Goal: Information Seeking & Learning: Learn about a topic

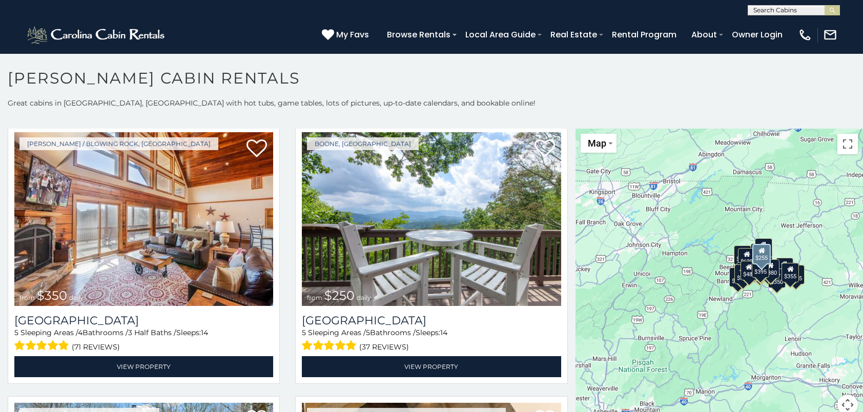
scroll to position [2511, 0]
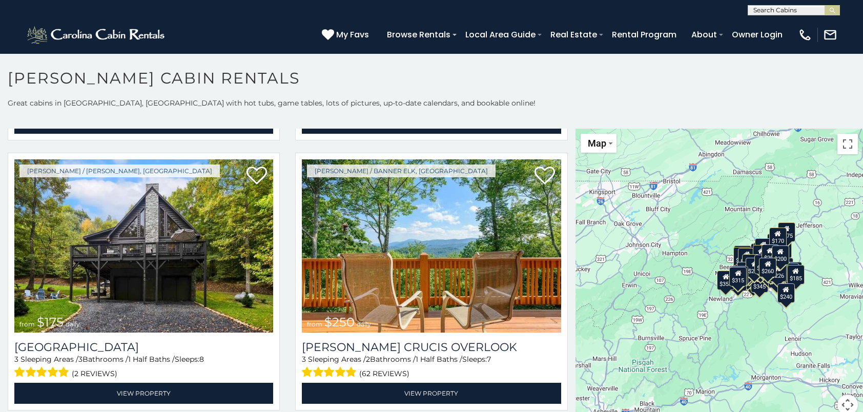
scroll to position [11750, 0]
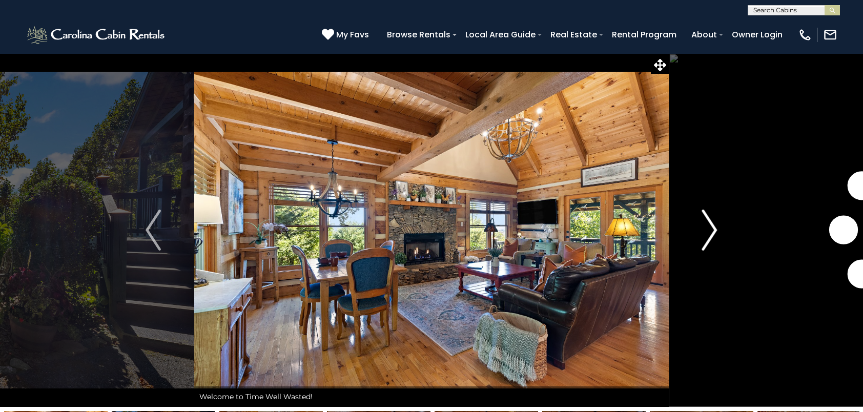
click at [709, 226] on img "Next" at bounding box center [709, 230] width 15 height 41
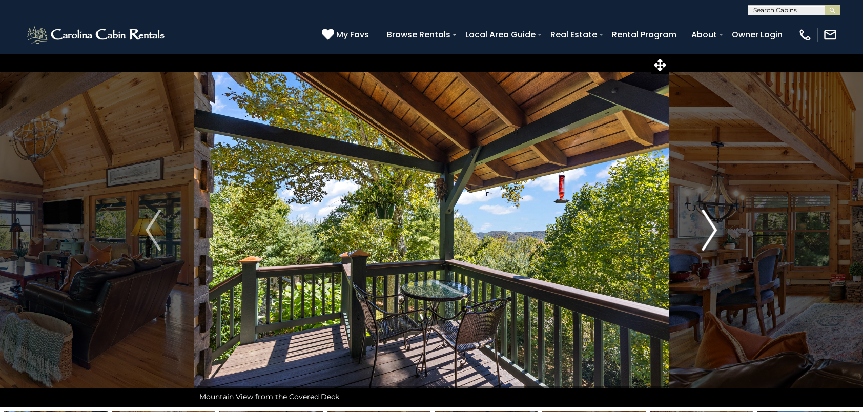
click at [709, 226] on img "Next" at bounding box center [709, 230] width 15 height 41
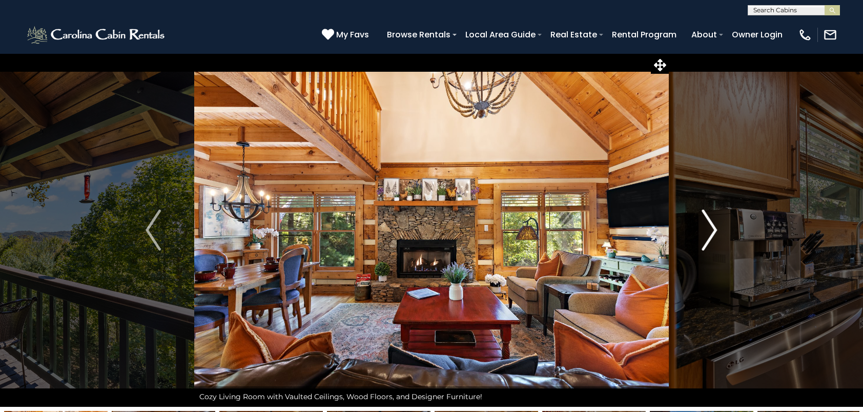
click at [709, 226] on img "Next" at bounding box center [709, 230] width 15 height 41
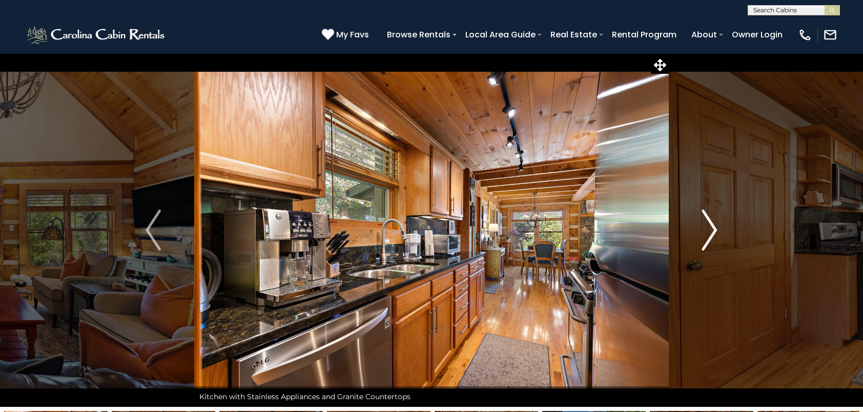
click at [709, 226] on img "Next" at bounding box center [709, 230] width 15 height 41
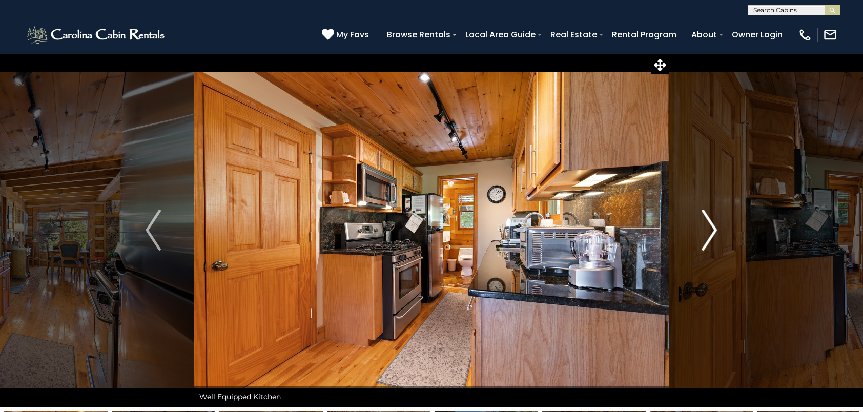
click at [707, 226] on img "Next" at bounding box center [709, 230] width 15 height 41
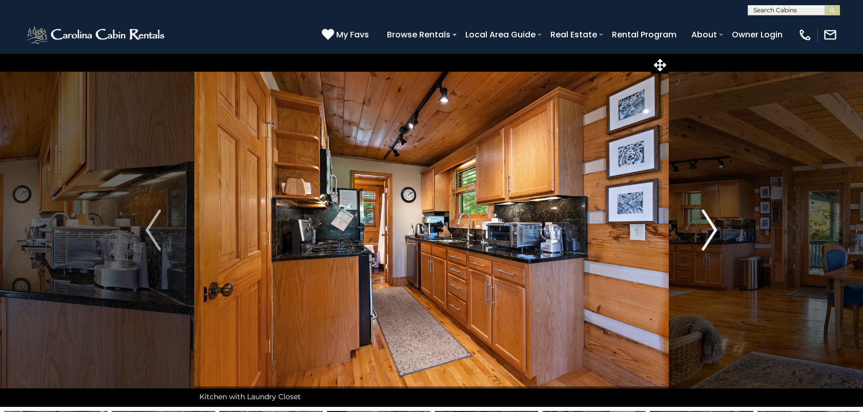
click at [707, 226] on img "Next" at bounding box center [709, 230] width 15 height 41
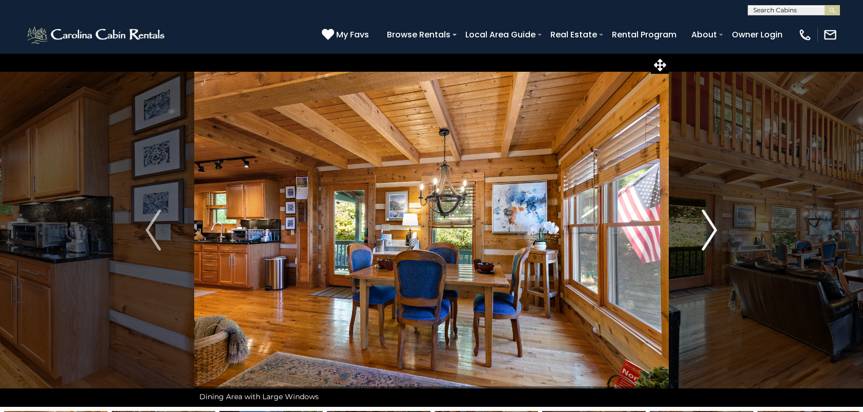
click at [708, 232] on img "Next" at bounding box center [709, 230] width 15 height 41
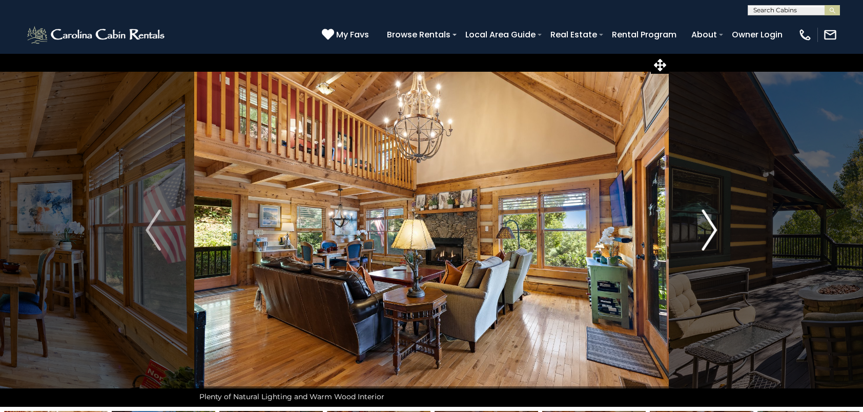
click at [708, 232] on img "Next" at bounding box center [709, 230] width 15 height 41
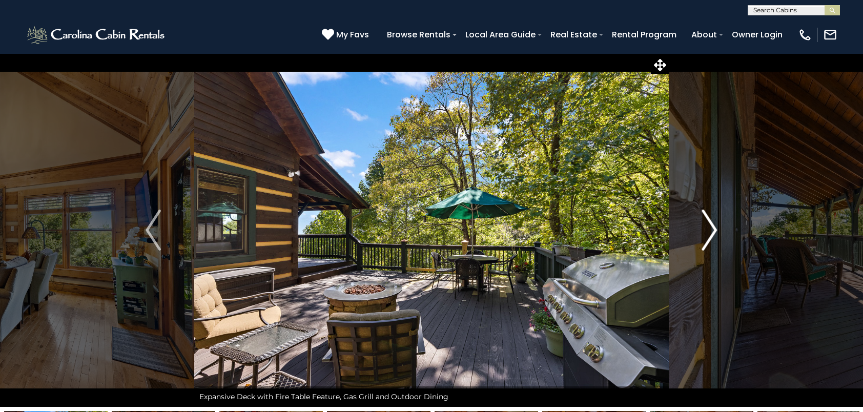
click at [708, 232] on img "Next" at bounding box center [709, 230] width 15 height 41
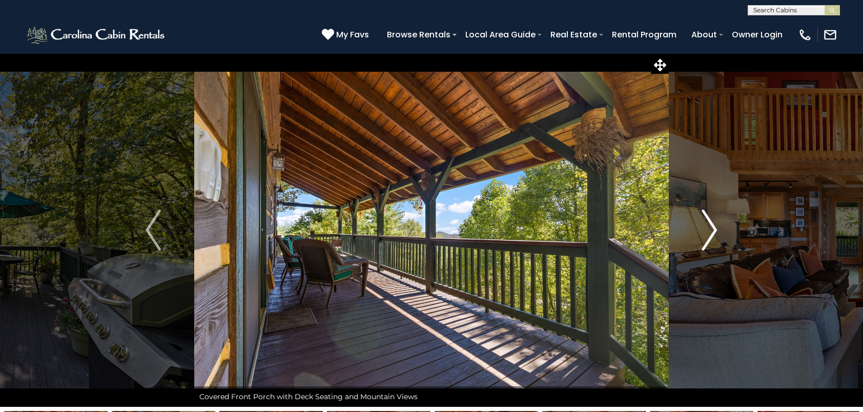
click at [708, 232] on img "Next" at bounding box center [709, 230] width 15 height 41
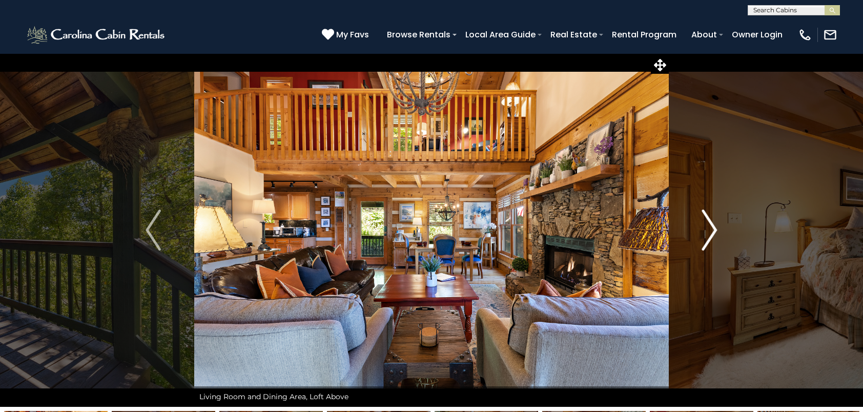
click at [708, 232] on img "Next" at bounding box center [709, 230] width 15 height 41
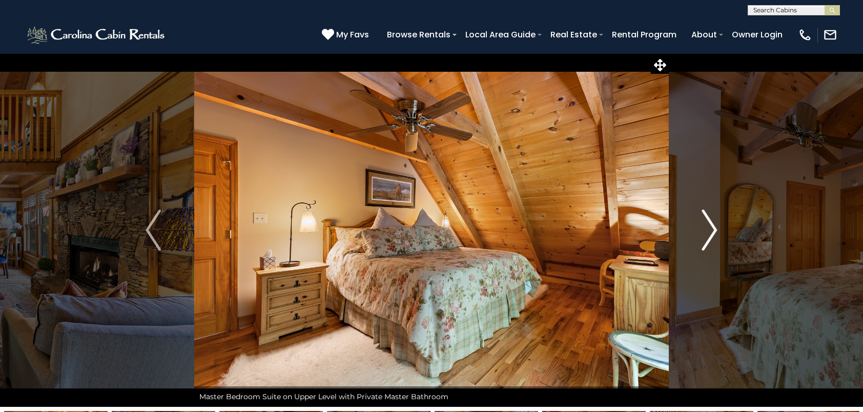
click at [708, 232] on img "Next" at bounding box center [709, 230] width 15 height 41
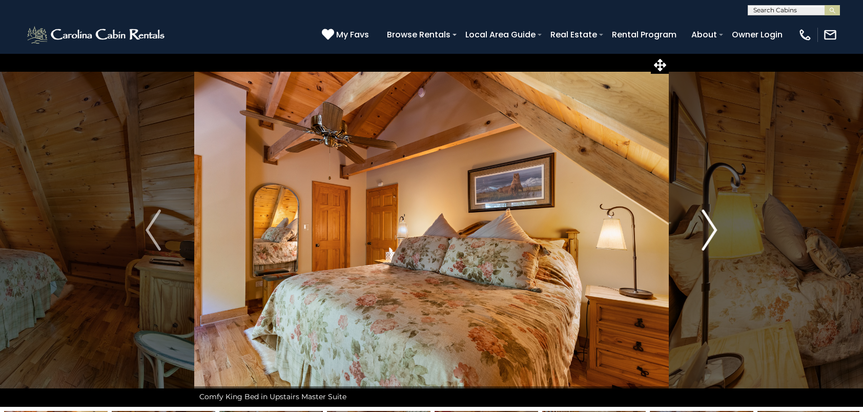
click at [708, 232] on img "Next" at bounding box center [709, 230] width 15 height 41
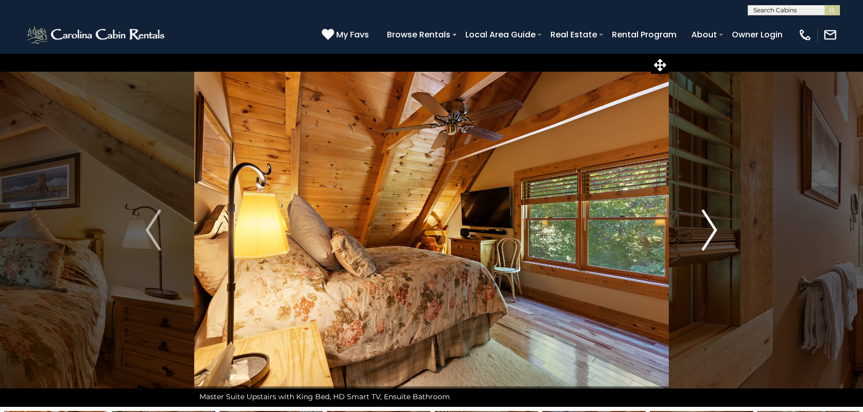
click at [708, 232] on img "Next" at bounding box center [709, 230] width 15 height 41
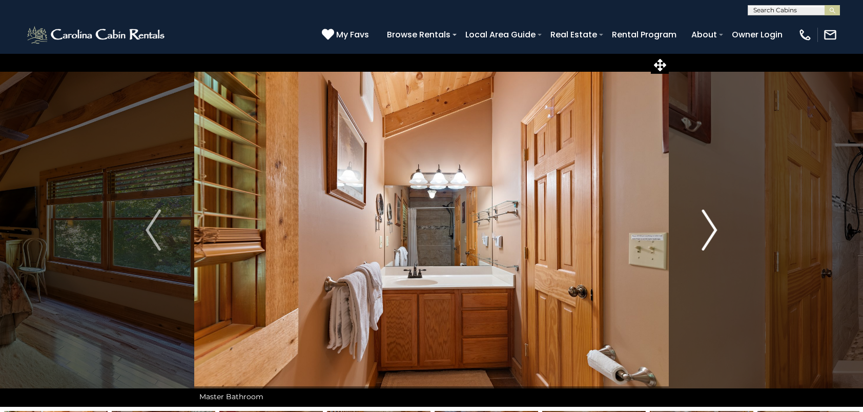
click at [708, 232] on img "Next" at bounding box center [709, 230] width 15 height 41
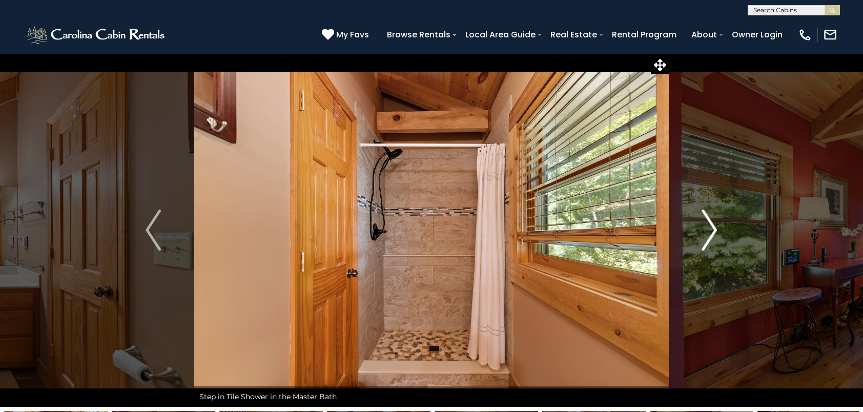
click at [708, 232] on img "Next" at bounding box center [709, 230] width 15 height 41
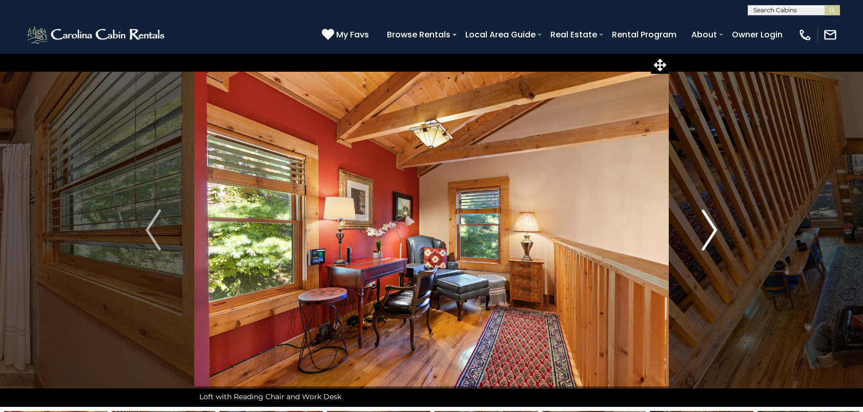
click at [708, 232] on img "Next" at bounding box center [709, 230] width 15 height 41
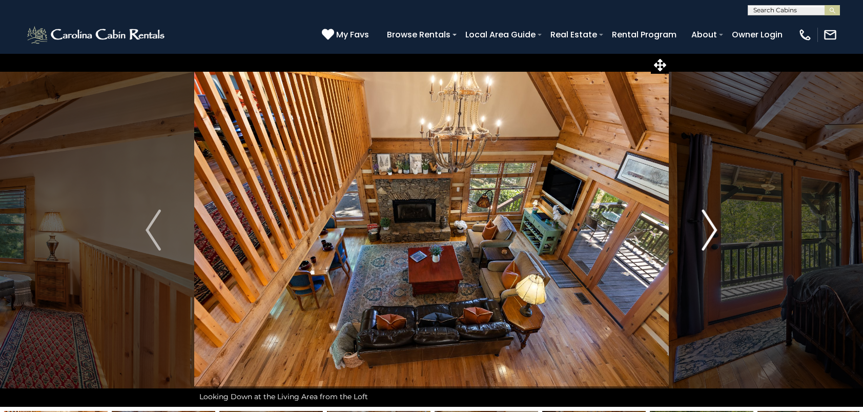
click at [708, 232] on img "Next" at bounding box center [709, 230] width 15 height 41
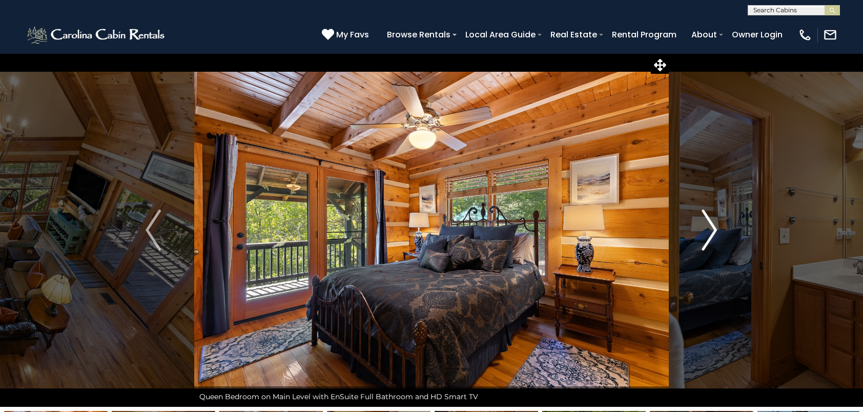
click at [708, 232] on img "Next" at bounding box center [709, 230] width 15 height 41
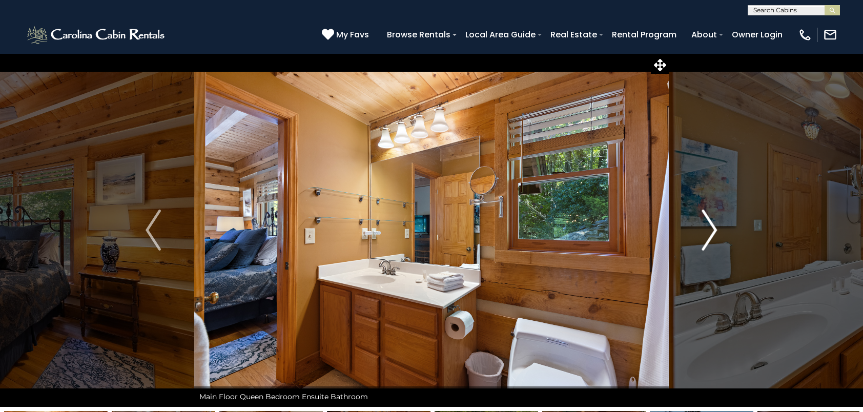
click at [708, 232] on img "Next" at bounding box center [709, 230] width 15 height 41
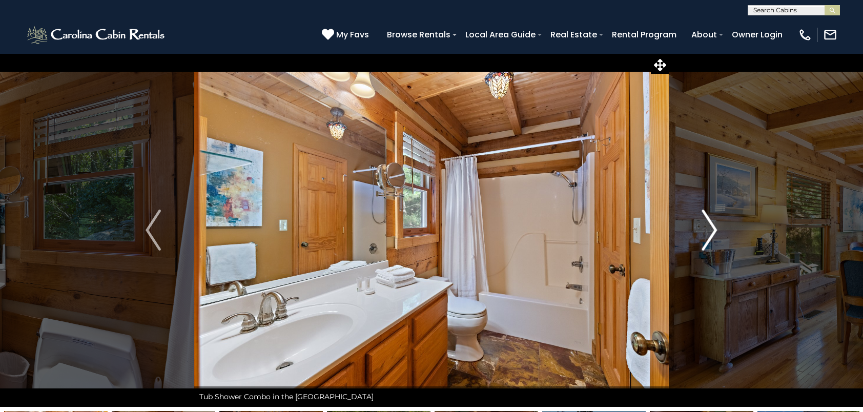
click at [708, 232] on img "Next" at bounding box center [709, 230] width 15 height 41
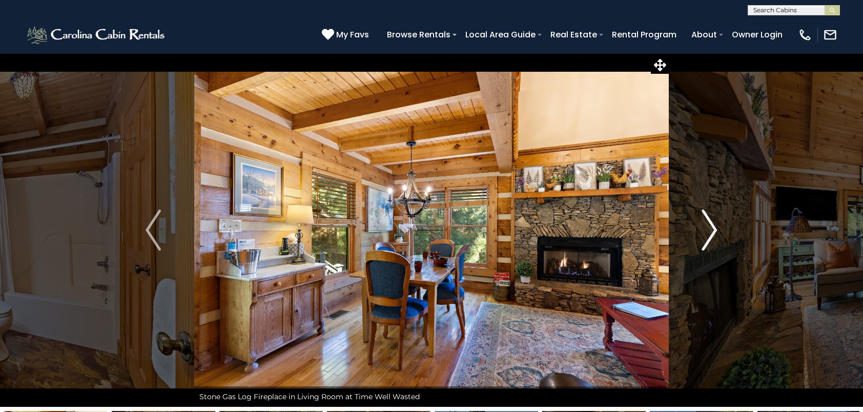
click at [708, 232] on img "Next" at bounding box center [709, 230] width 15 height 41
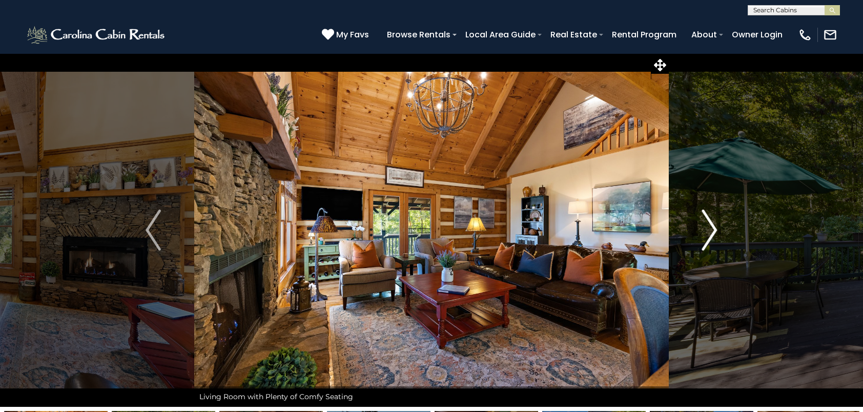
click at [708, 232] on img "Next" at bounding box center [709, 230] width 15 height 41
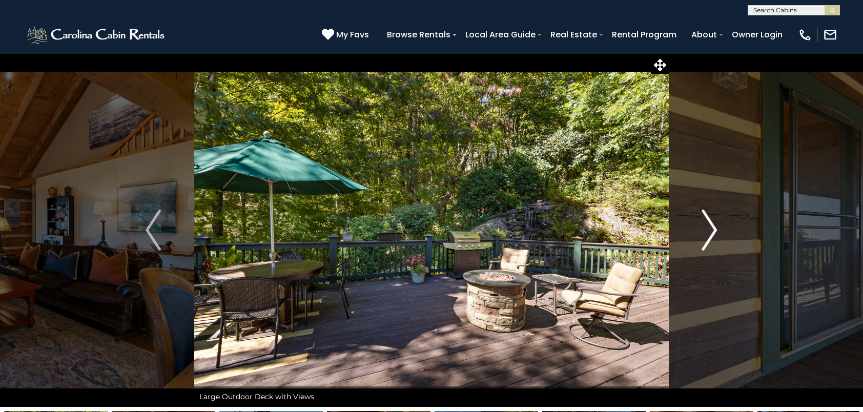
click at [708, 232] on img "Next" at bounding box center [709, 230] width 15 height 41
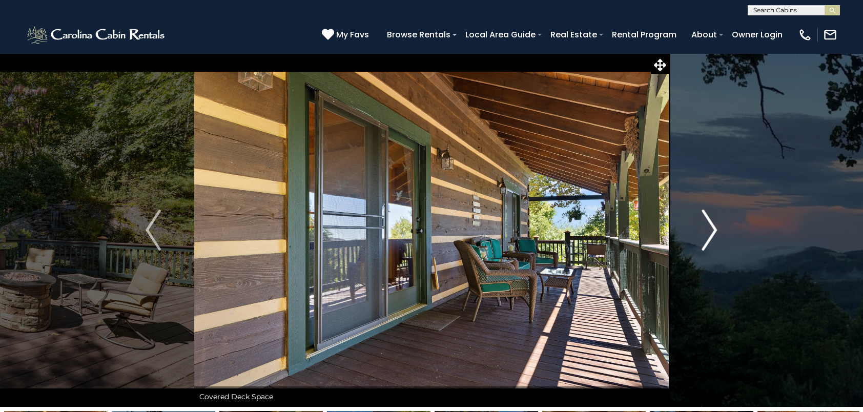
click at [708, 232] on img "Next" at bounding box center [709, 230] width 15 height 41
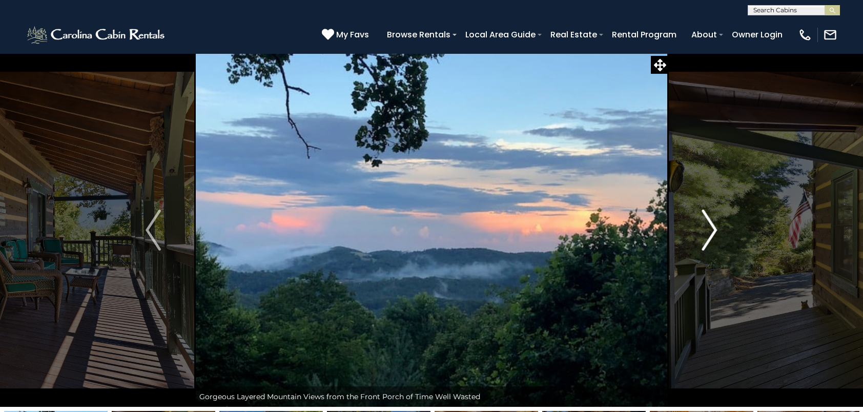
click at [708, 232] on img "Next" at bounding box center [709, 230] width 15 height 41
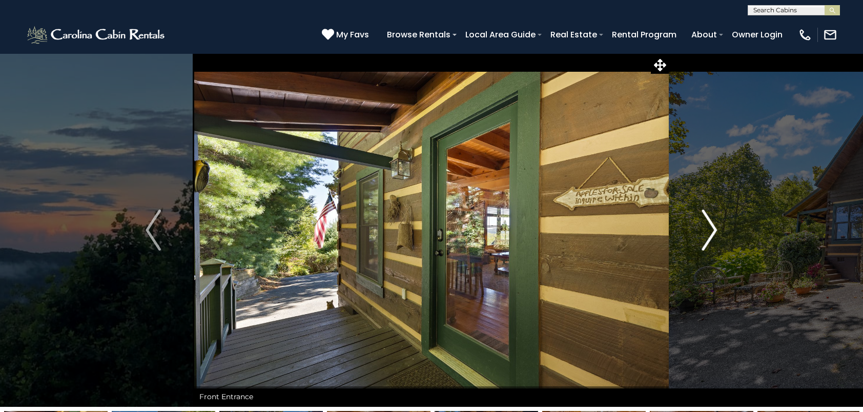
click at [708, 232] on img "Next" at bounding box center [709, 230] width 15 height 41
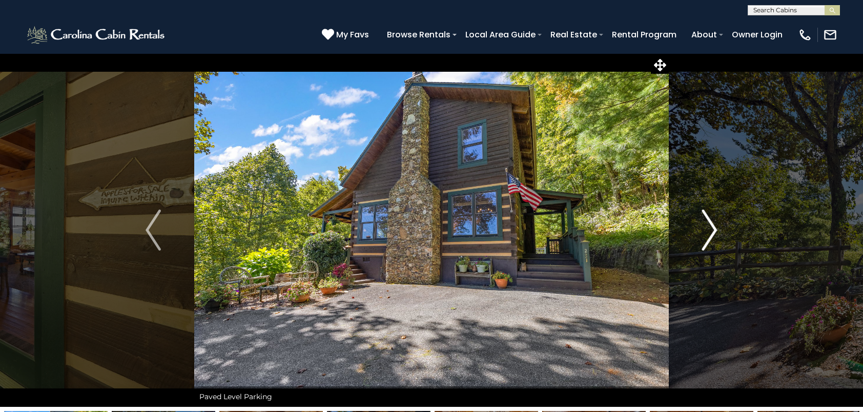
click at [710, 230] on img "Next" at bounding box center [709, 230] width 15 height 41
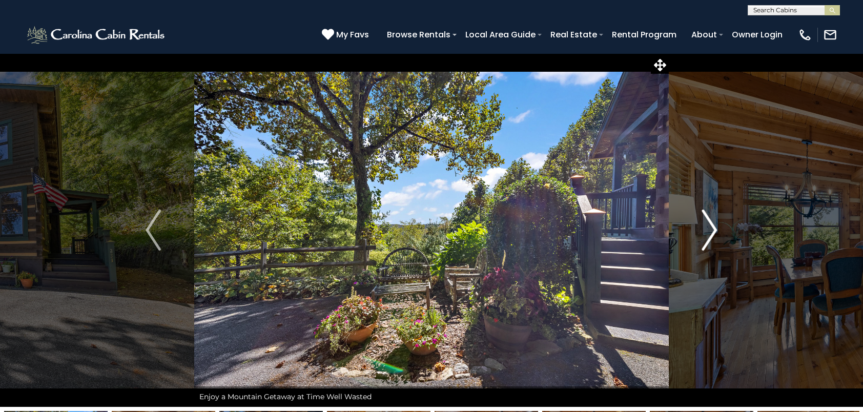
click at [710, 230] on img "Next" at bounding box center [709, 230] width 15 height 41
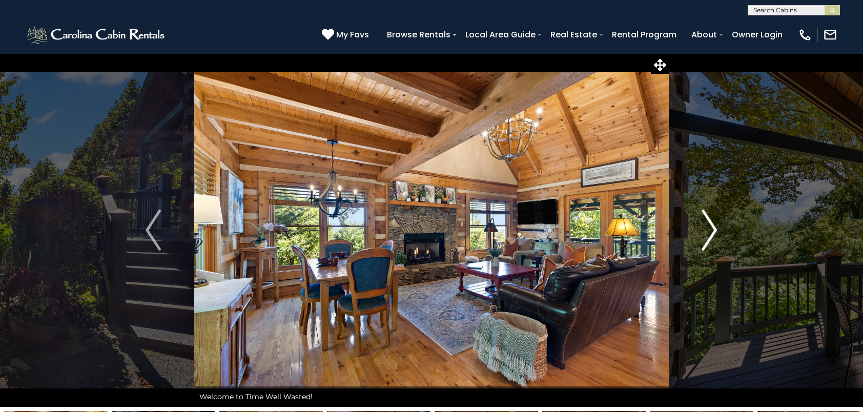
click at [704, 228] on img "Next" at bounding box center [709, 230] width 15 height 41
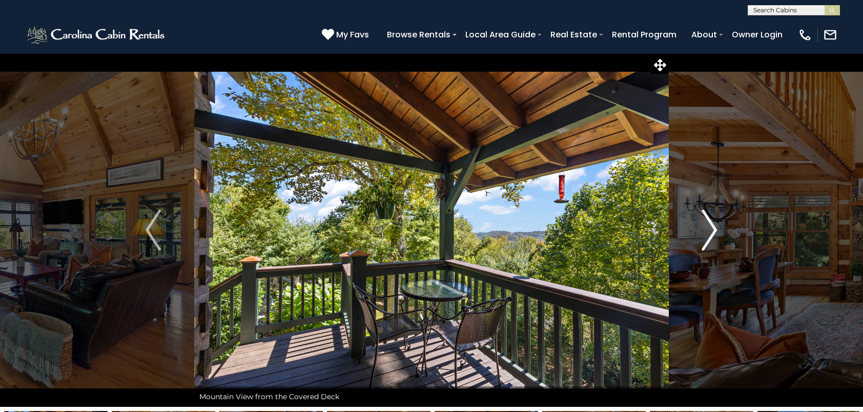
click at [704, 228] on img "Next" at bounding box center [709, 230] width 15 height 41
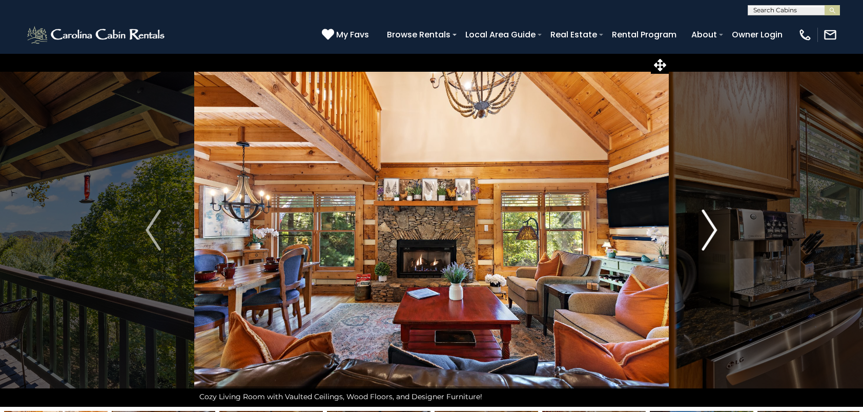
click at [704, 228] on img "Next" at bounding box center [709, 230] width 15 height 41
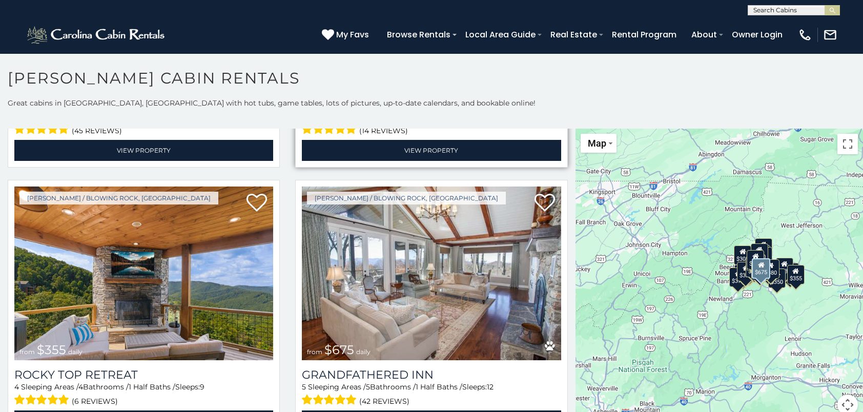
scroll to position [359, 0]
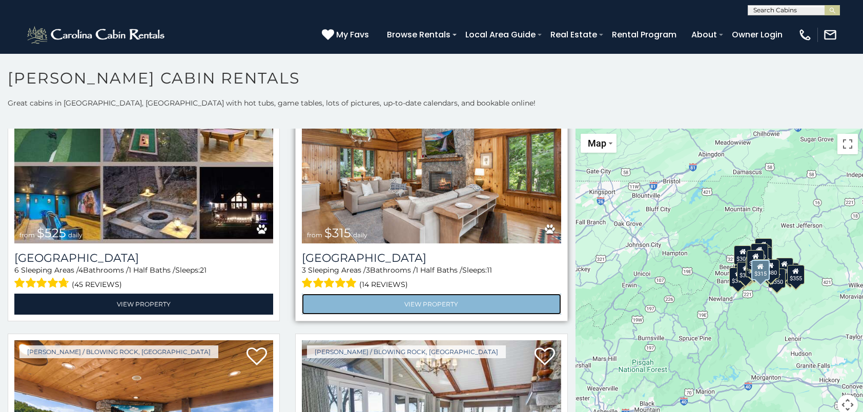
click at [427, 294] on link "View Property" at bounding box center [431, 304] width 259 height 21
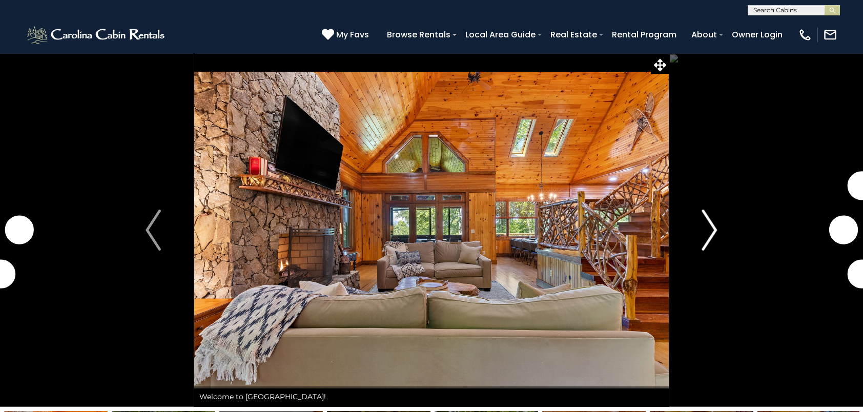
click at [715, 228] on img "Next" at bounding box center [709, 230] width 15 height 41
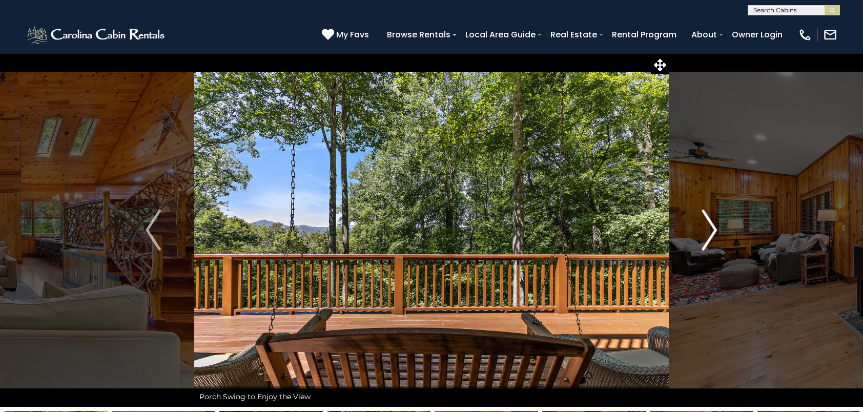
click at [692, 226] on button "Next" at bounding box center [709, 230] width 81 height 354
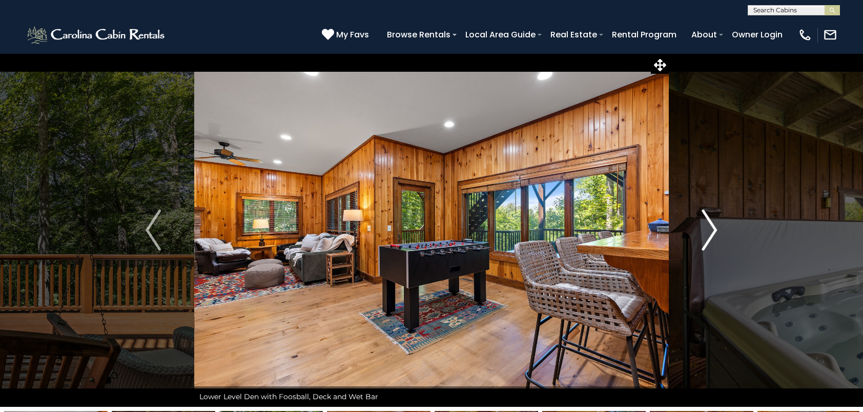
click at [692, 226] on button "Next" at bounding box center [709, 230] width 81 height 354
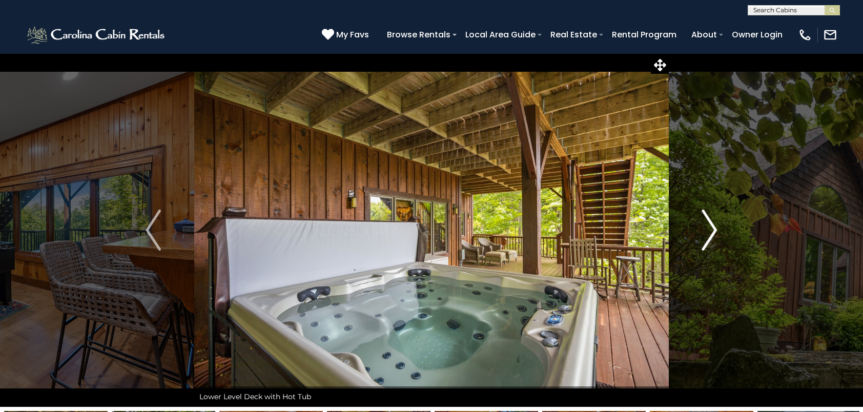
click at [692, 226] on button "Next" at bounding box center [709, 230] width 81 height 354
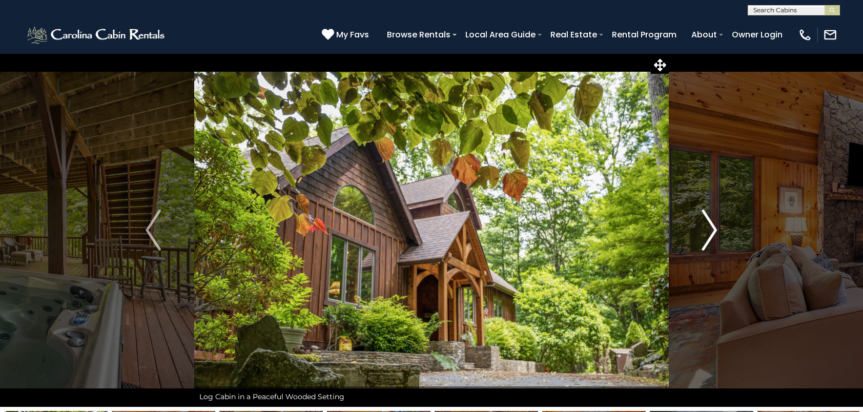
click at [692, 226] on button "Next" at bounding box center [709, 230] width 81 height 354
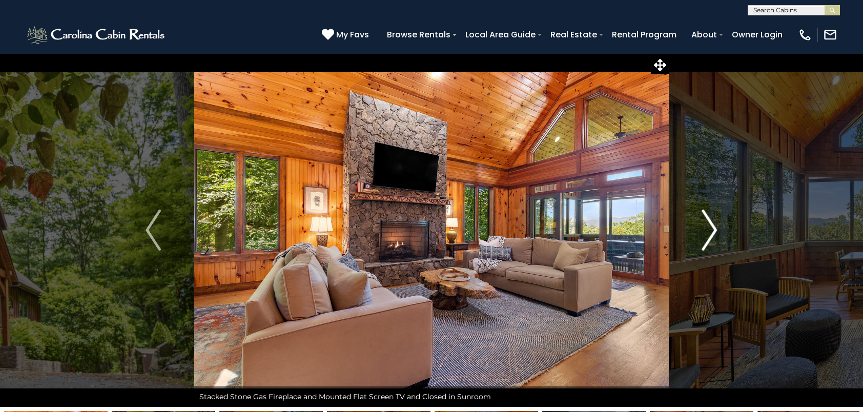
click at [692, 219] on button "Next" at bounding box center [709, 230] width 81 height 354
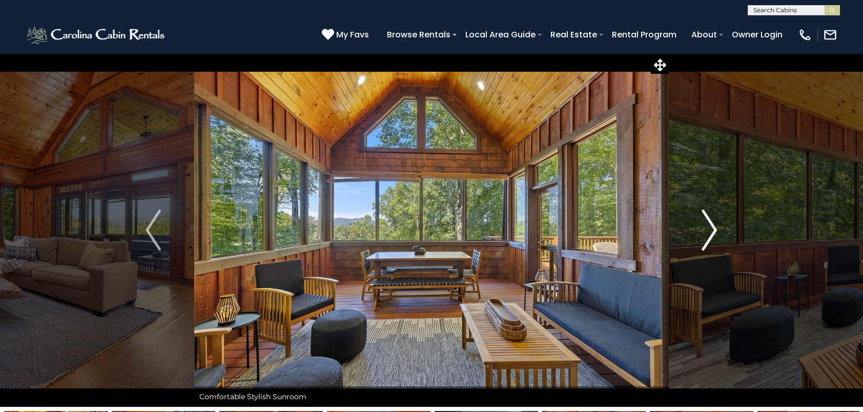
click at [692, 219] on button "Next" at bounding box center [709, 230] width 81 height 354
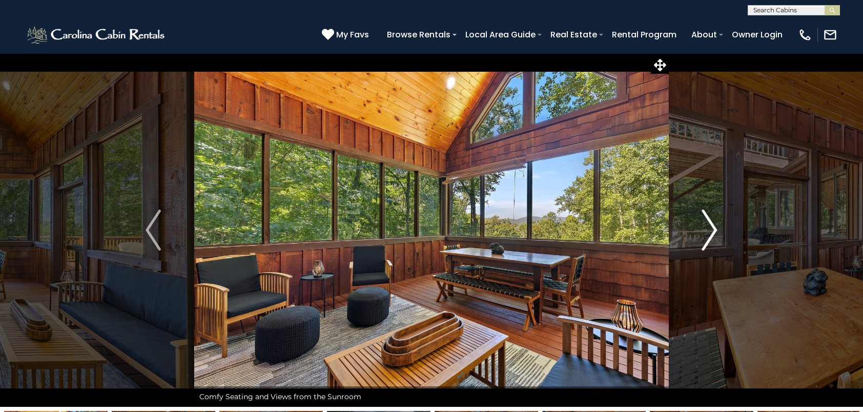
click at [692, 219] on button "Next" at bounding box center [709, 230] width 81 height 354
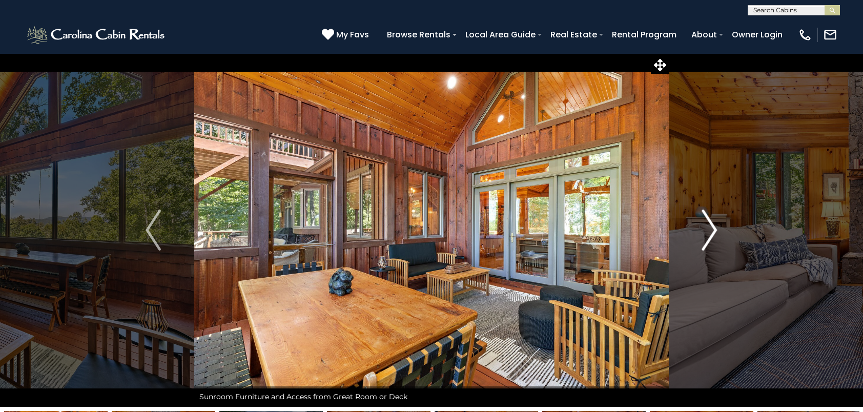
click at [692, 219] on button "Next" at bounding box center [709, 230] width 81 height 354
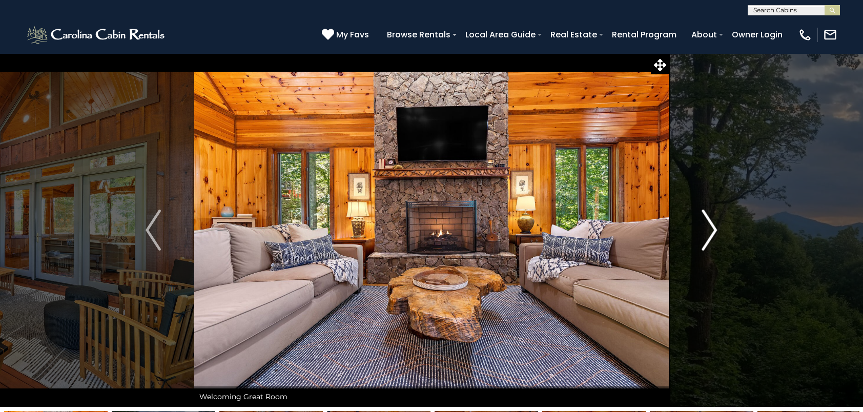
click at [708, 236] on img "Next" at bounding box center [709, 230] width 15 height 41
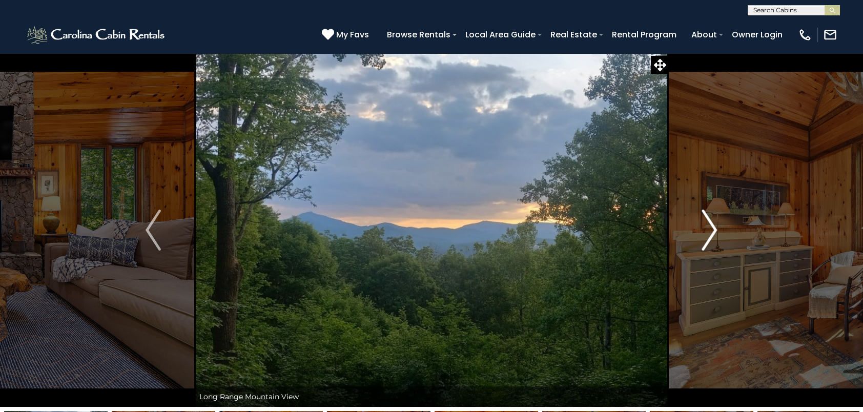
click at [708, 230] on img "Next" at bounding box center [709, 230] width 15 height 41
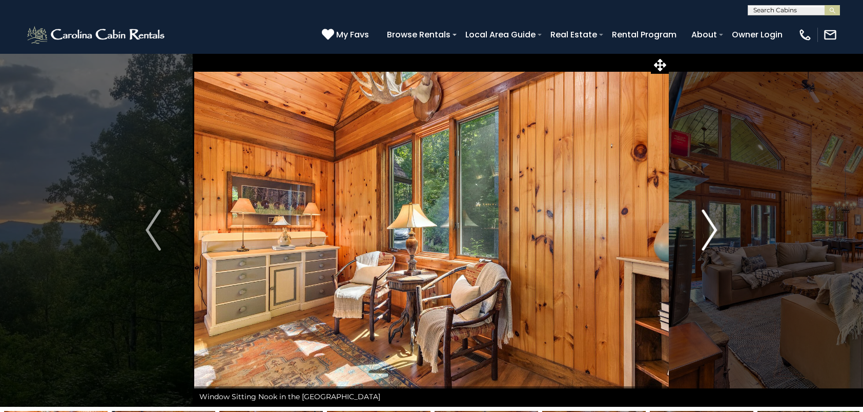
click at [708, 230] on img "Next" at bounding box center [709, 230] width 15 height 41
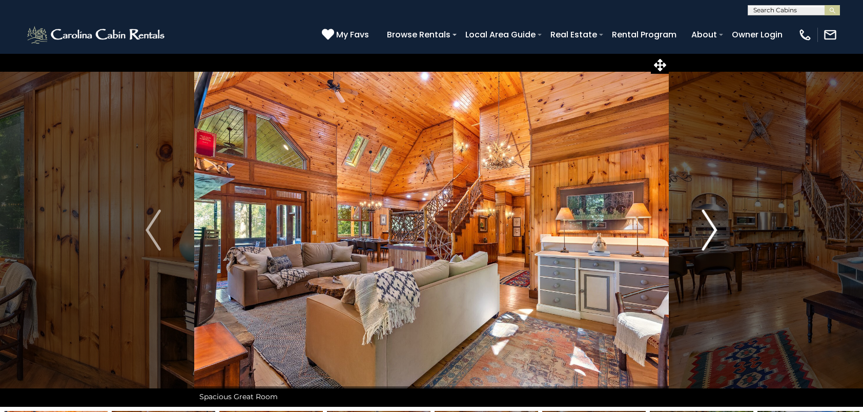
click at [708, 230] on img "Next" at bounding box center [709, 230] width 15 height 41
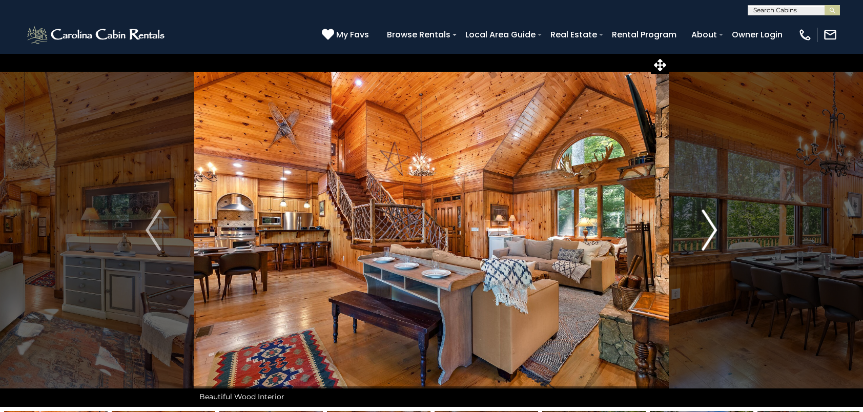
click at [708, 230] on img "Next" at bounding box center [709, 230] width 15 height 41
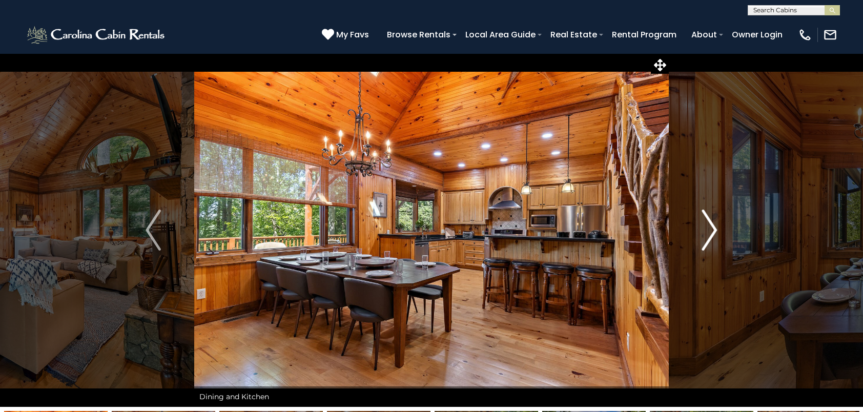
click at [708, 230] on img "Next" at bounding box center [709, 230] width 15 height 41
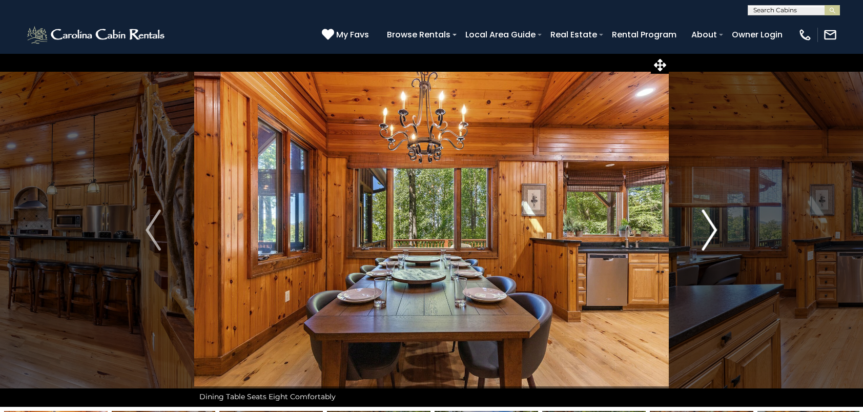
click at [708, 230] on img "Next" at bounding box center [709, 230] width 15 height 41
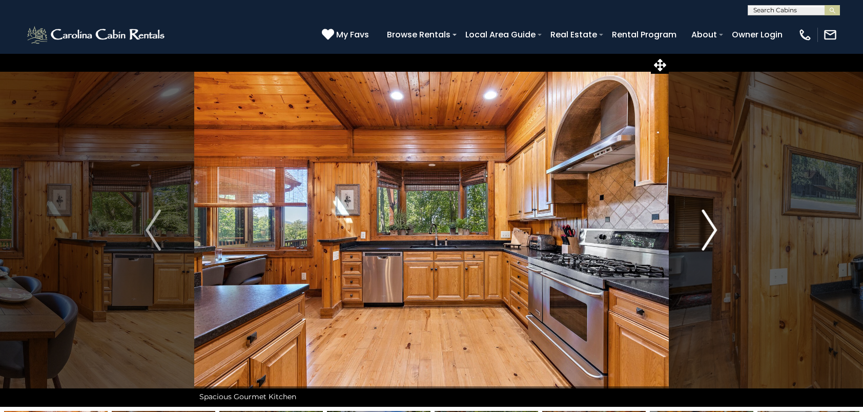
click at [708, 230] on img "Next" at bounding box center [709, 230] width 15 height 41
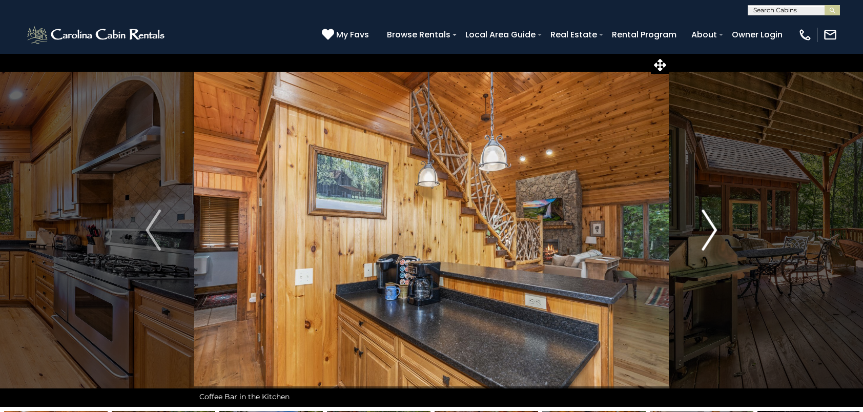
click at [708, 230] on img "Next" at bounding box center [709, 230] width 15 height 41
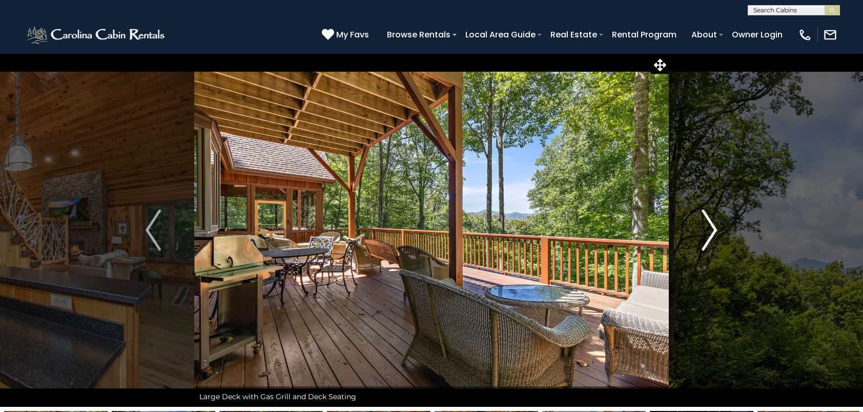
click at [708, 230] on img "Next" at bounding box center [709, 230] width 15 height 41
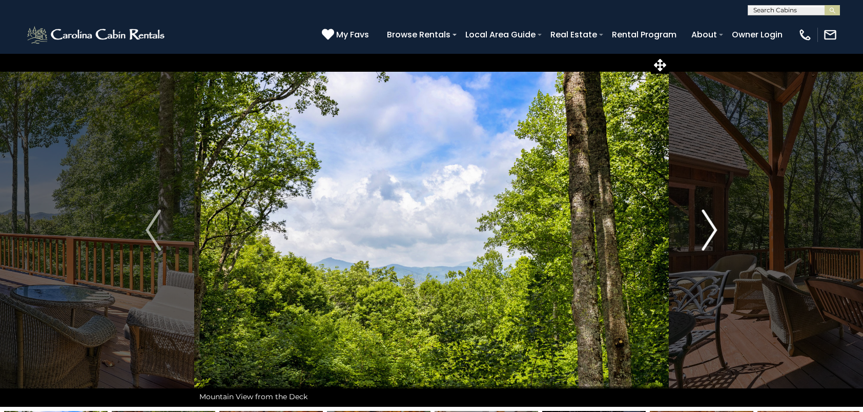
click at [708, 230] on img "Next" at bounding box center [709, 230] width 15 height 41
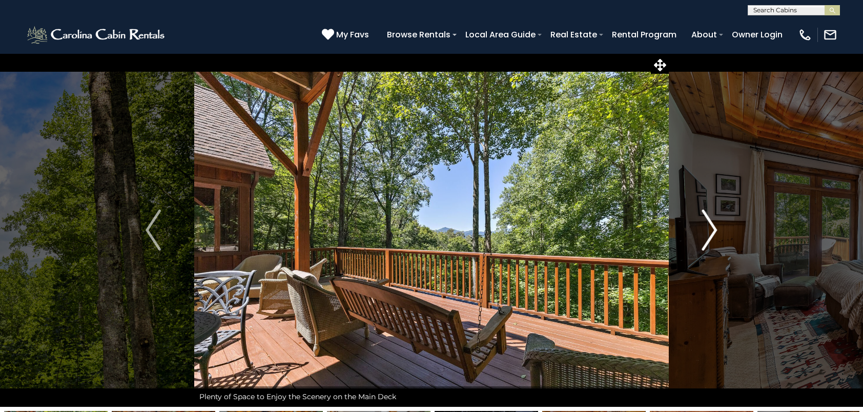
click at [708, 230] on img "Next" at bounding box center [709, 230] width 15 height 41
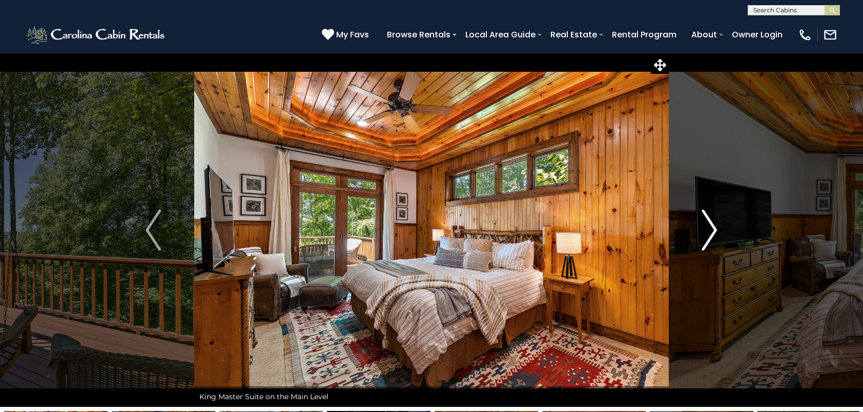
click at [708, 230] on img "Next" at bounding box center [709, 230] width 15 height 41
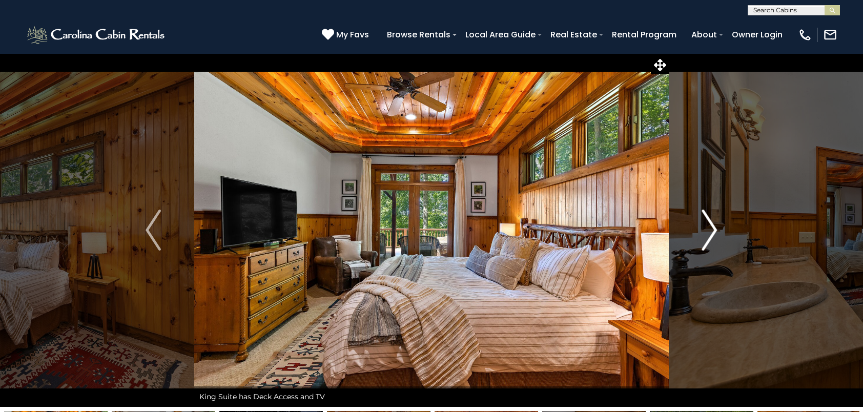
click at [708, 230] on img "Next" at bounding box center [709, 230] width 15 height 41
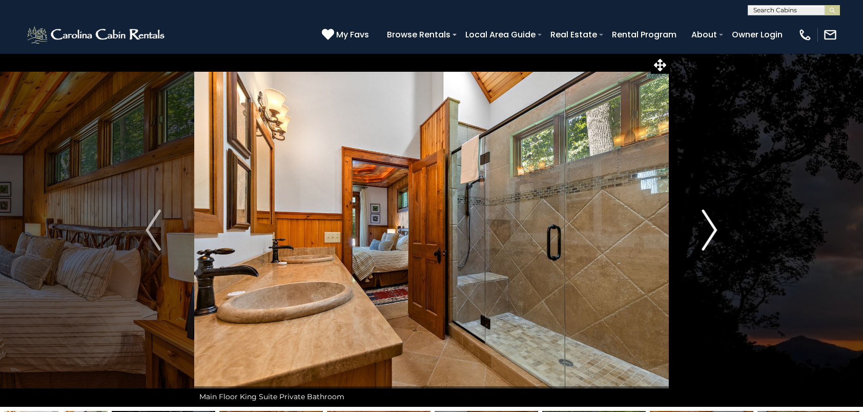
click at [709, 238] on img "Next" at bounding box center [709, 230] width 15 height 41
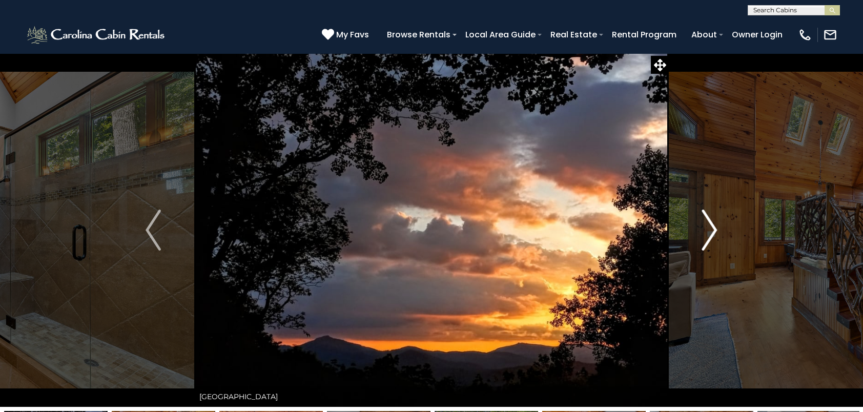
click at [709, 238] on img "Next" at bounding box center [709, 230] width 15 height 41
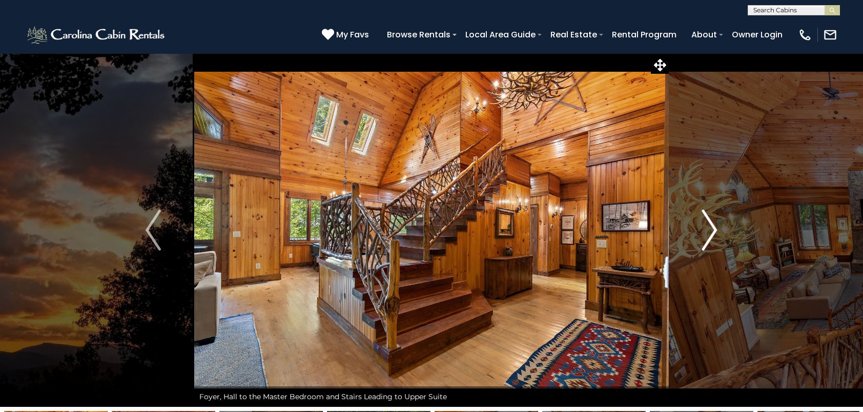
click at [709, 238] on img "Next" at bounding box center [709, 230] width 15 height 41
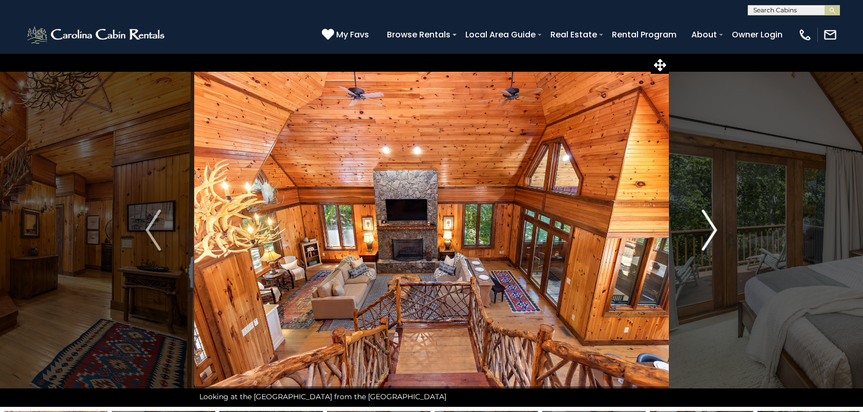
click at [709, 238] on img "Next" at bounding box center [709, 230] width 15 height 41
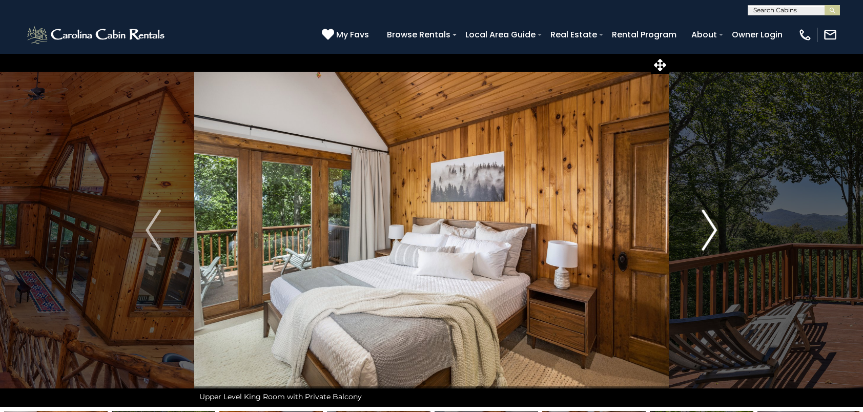
click at [709, 238] on img "Next" at bounding box center [709, 230] width 15 height 41
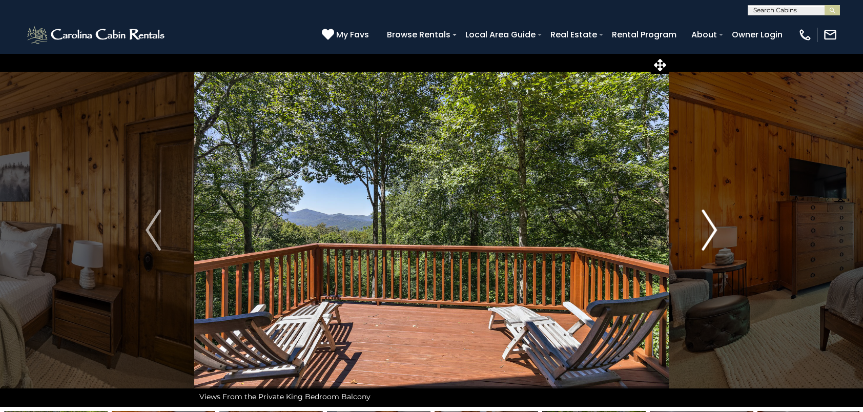
click at [709, 238] on img "Next" at bounding box center [709, 230] width 15 height 41
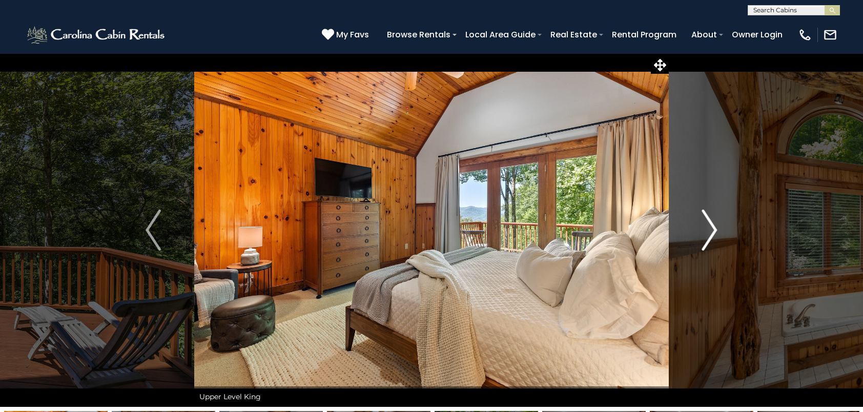
click at [709, 238] on img "Next" at bounding box center [709, 230] width 15 height 41
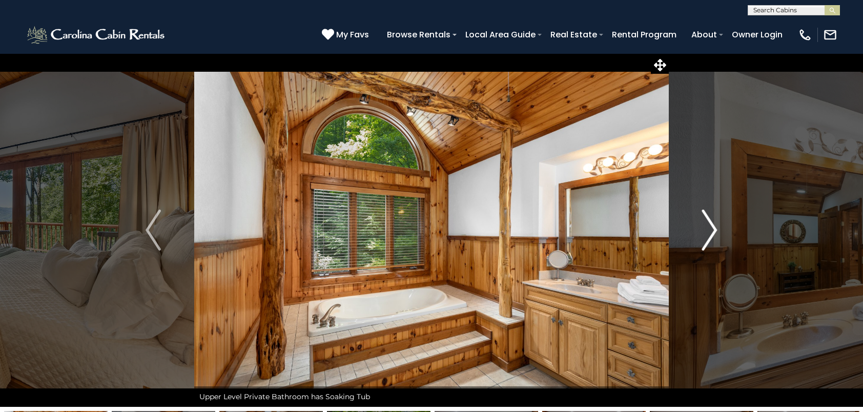
click at [709, 238] on img "Next" at bounding box center [709, 230] width 15 height 41
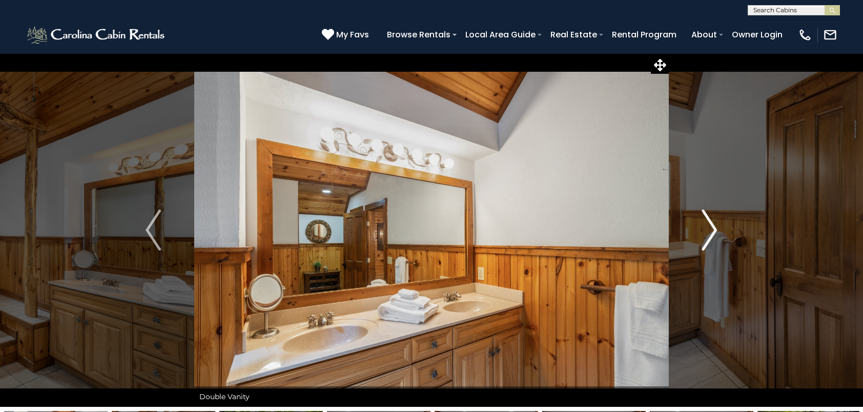
click at [709, 238] on img "Next" at bounding box center [709, 230] width 15 height 41
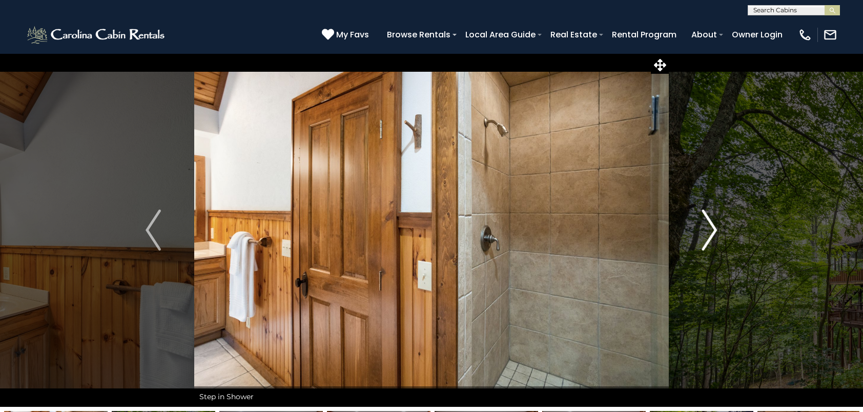
click at [711, 239] on img "Next" at bounding box center [709, 230] width 15 height 41
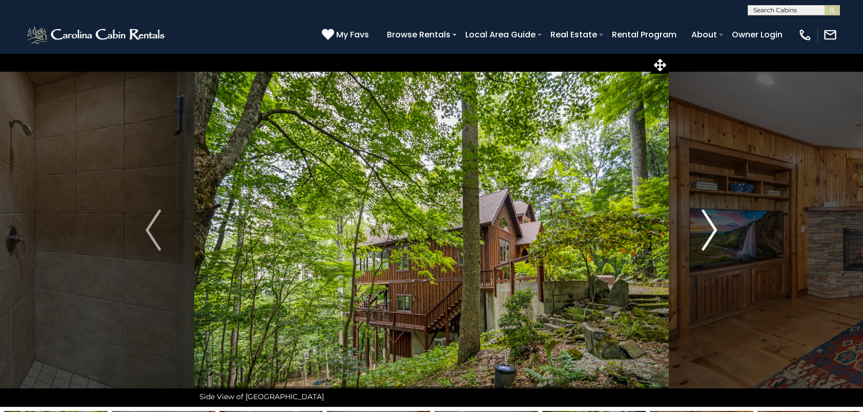
click at [709, 234] on img "Next" at bounding box center [709, 230] width 15 height 41
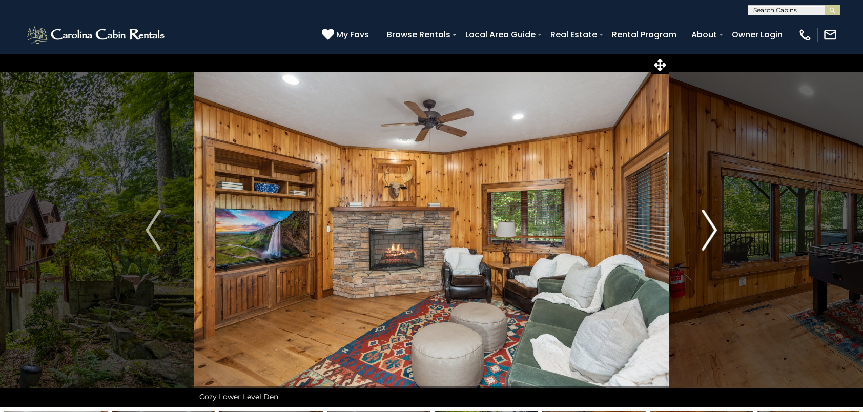
click at [709, 234] on img "Next" at bounding box center [709, 230] width 15 height 41
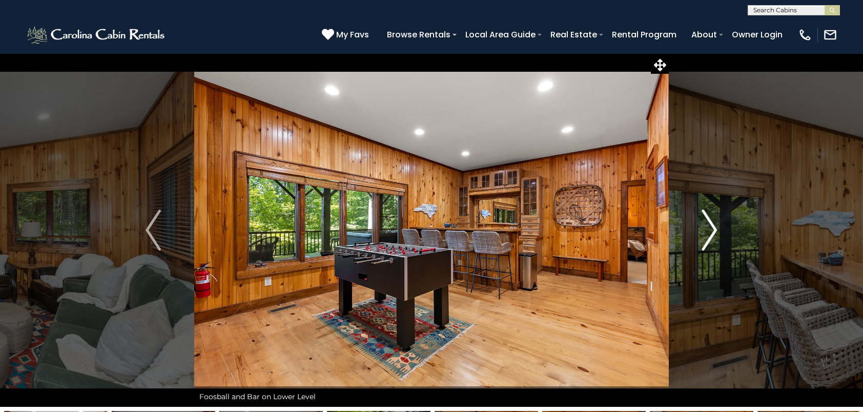
click at [709, 234] on img "Next" at bounding box center [709, 230] width 15 height 41
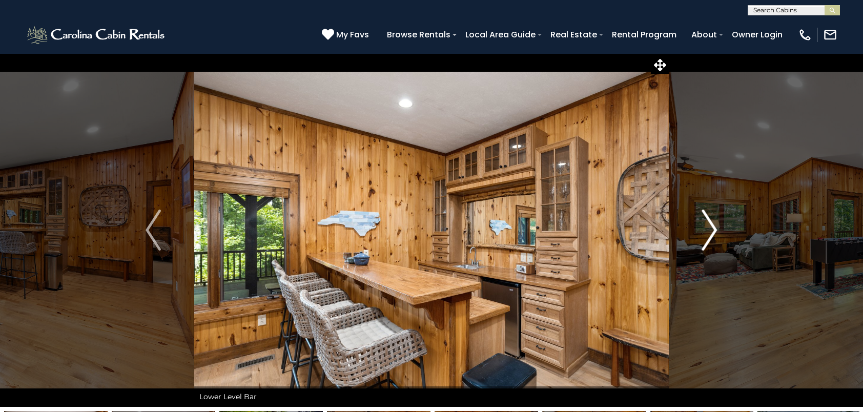
click at [709, 234] on img "Next" at bounding box center [709, 230] width 15 height 41
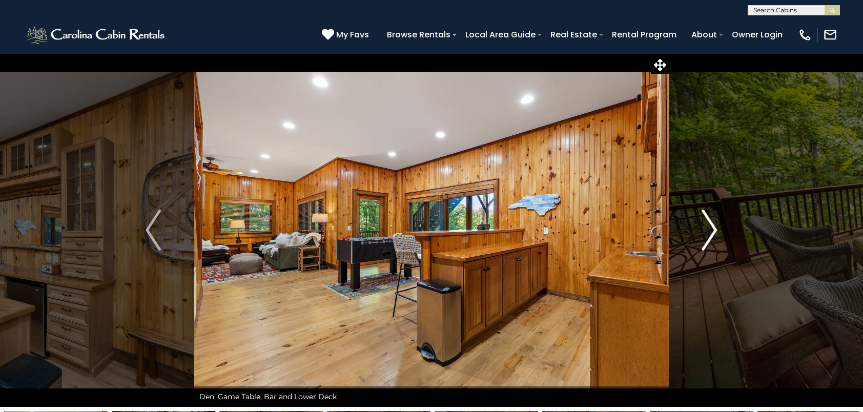
click at [709, 234] on img "Next" at bounding box center [709, 230] width 15 height 41
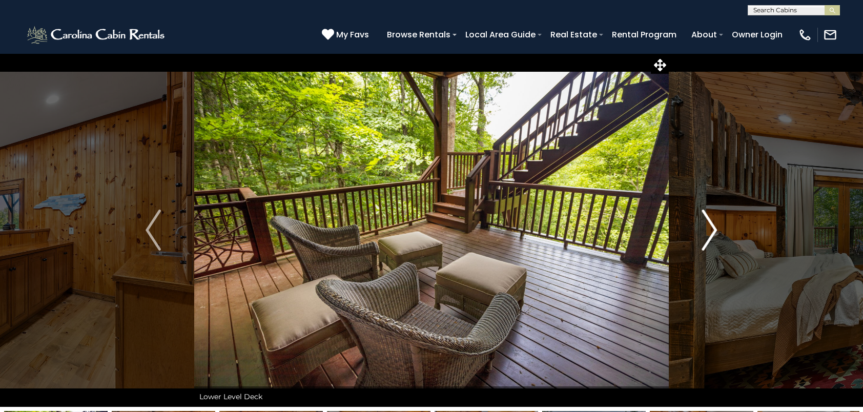
click at [709, 234] on img "Next" at bounding box center [709, 230] width 15 height 41
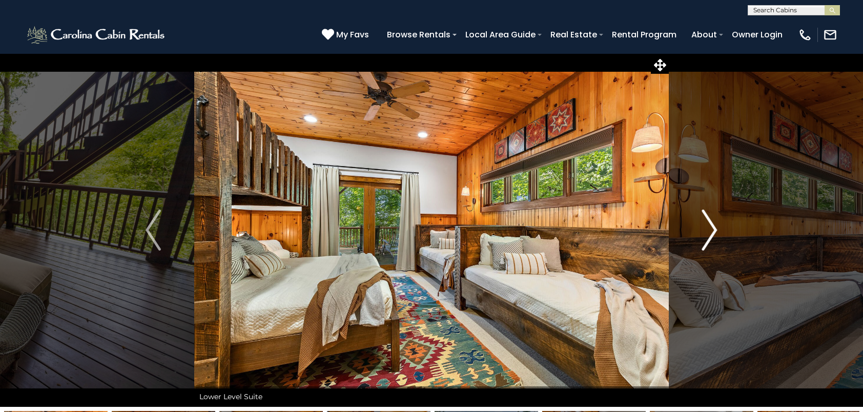
click at [709, 234] on img "Next" at bounding box center [709, 230] width 15 height 41
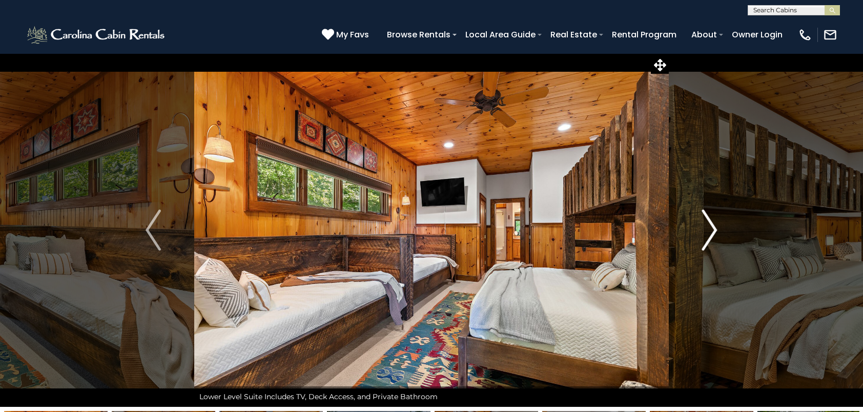
click at [709, 234] on img "Next" at bounding box center [709, 230] width 15 height 41
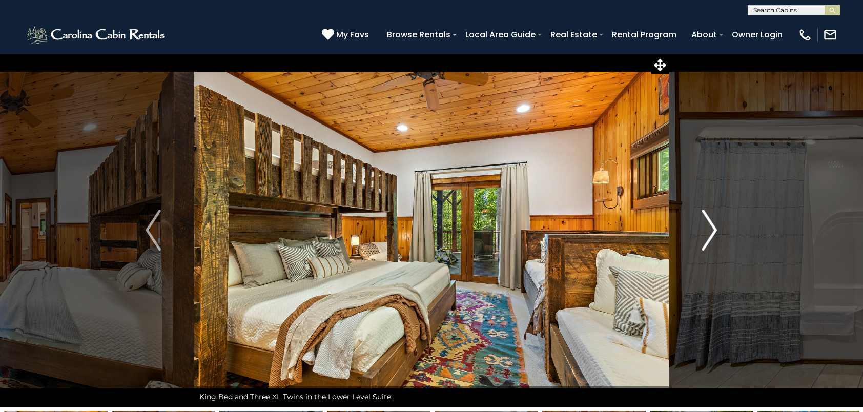
click at [709, 234] on img "Next" at bounding box center [709, 230] width 15 height 41
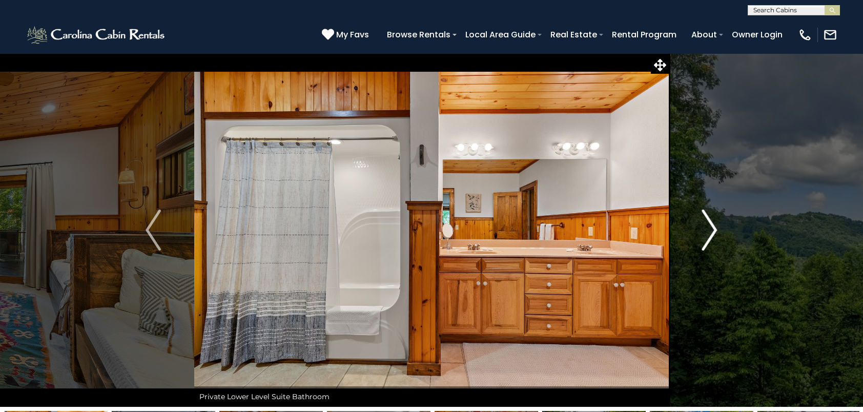
click at [709, 234] on img "Next" at bounding box center [709, 230] width 15 height 41
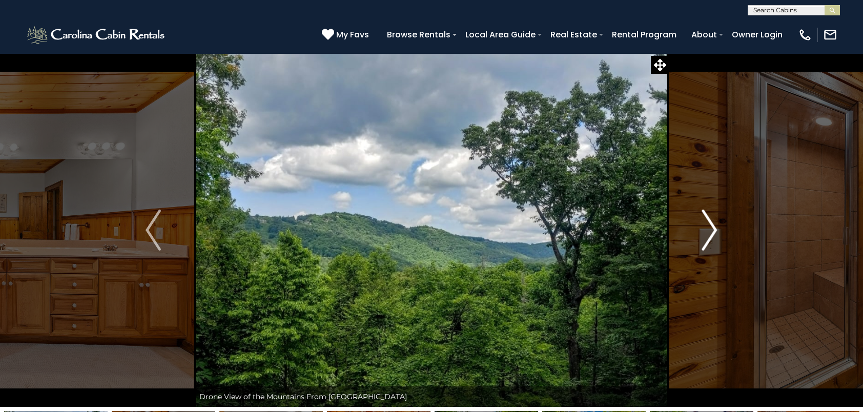
click at [709, 234] on img "Next" at bounding box center [709, 230] width 15 height 41
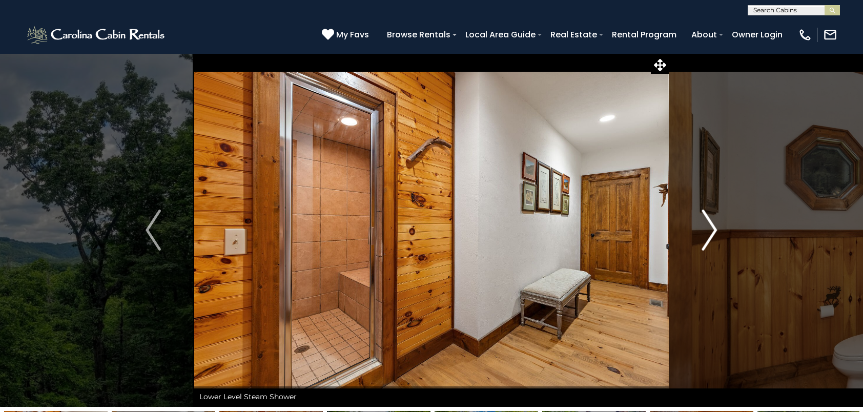
click at [709, 234] on img "Next" at bounding box center [709, 230] width 15 height 41
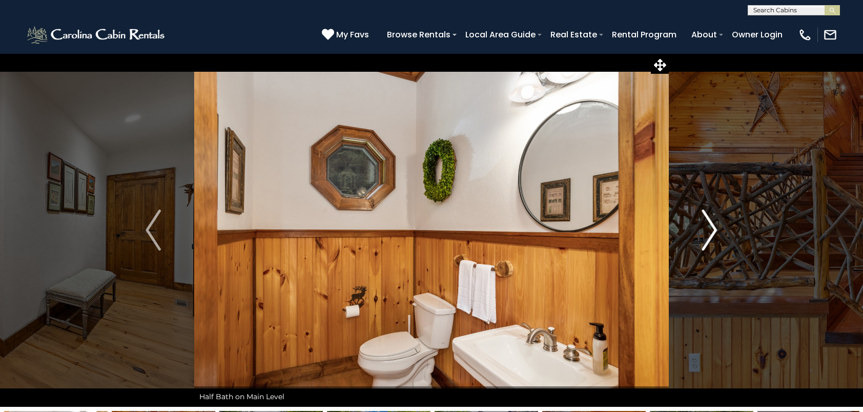
click at [709, 234] on img "Next" at bounding box center [709, 230] width 15 height 41
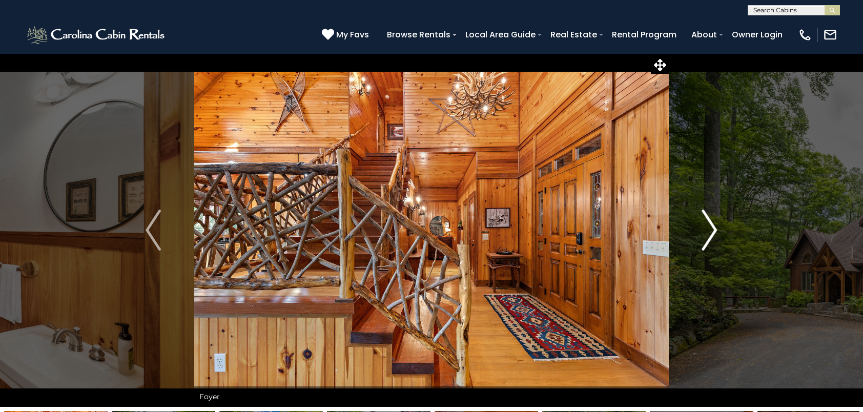
click at [709, 234] on img "Next" at bounding box center [709, 230] width 15 height 41
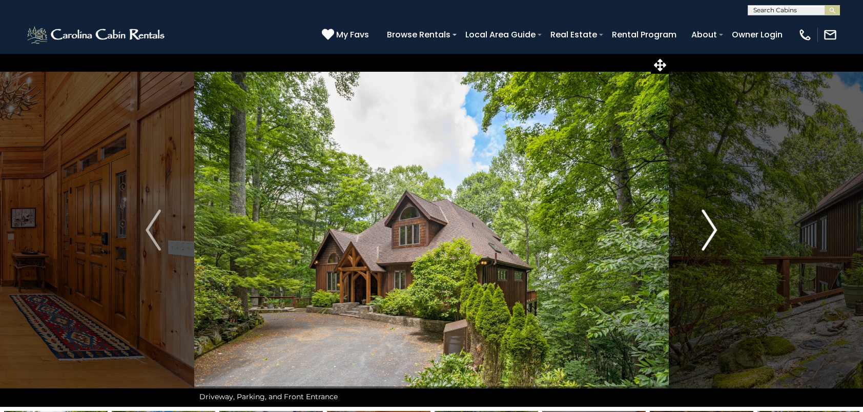
click at [709, 234] on img "Next" at bounding box center [709, 230] width 15 height 41
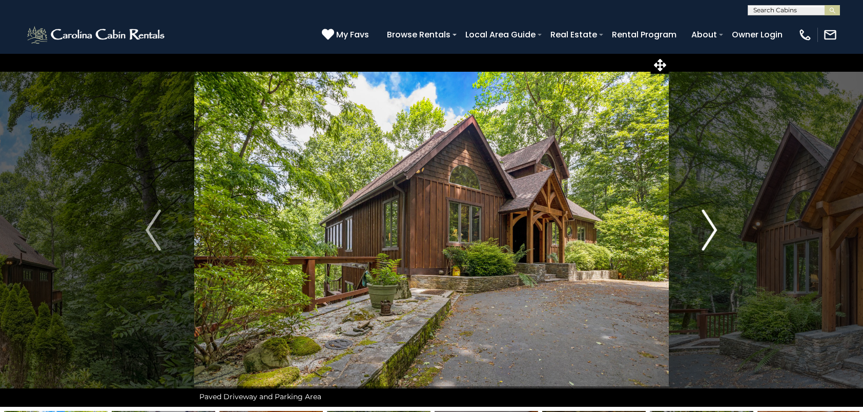
click at [711, 222] on img "Next" at bounding box center [709, 230] width 15 height 41
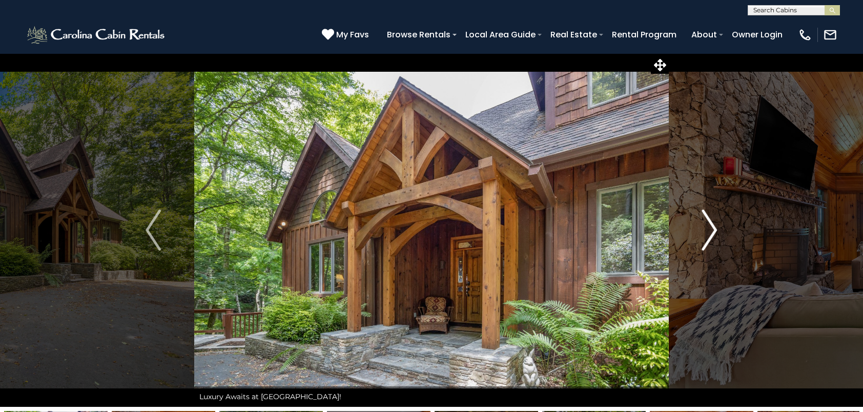
click at [711, 222] on img "Next" at bounding box center [709, 230] width 15 height 41
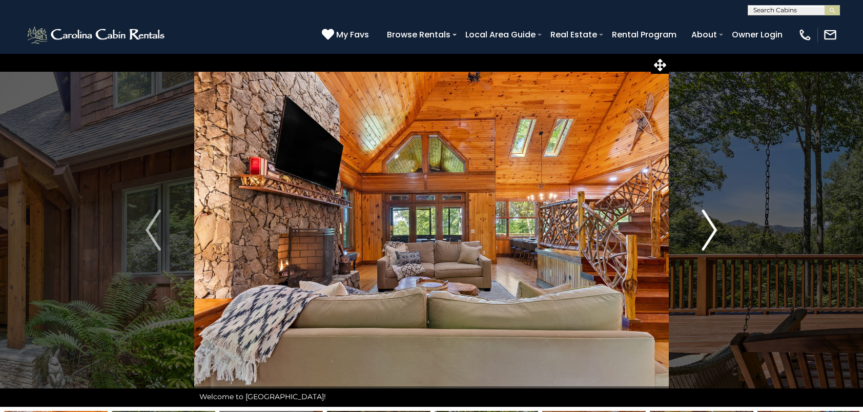
click at [711, 222] on img "Next" at bounding box center [709, 230] width 15 height 41
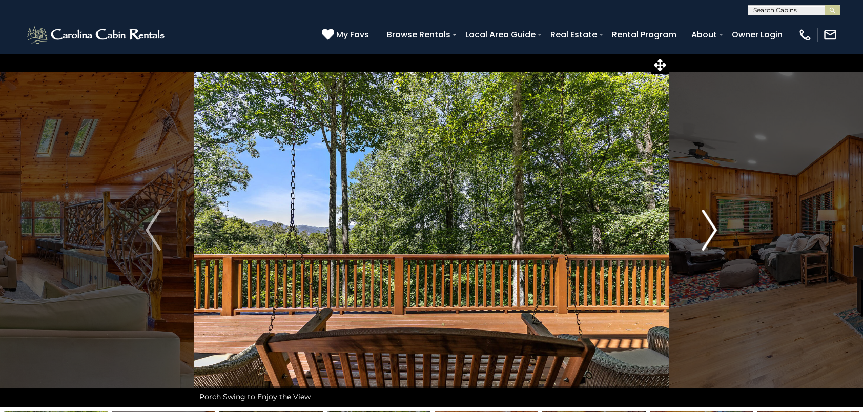
click at [711, 222] on img "Next" at bounding box center [709, 230] width 15 height 41
